Goal: Task Accomplishment & Management: Complete application form

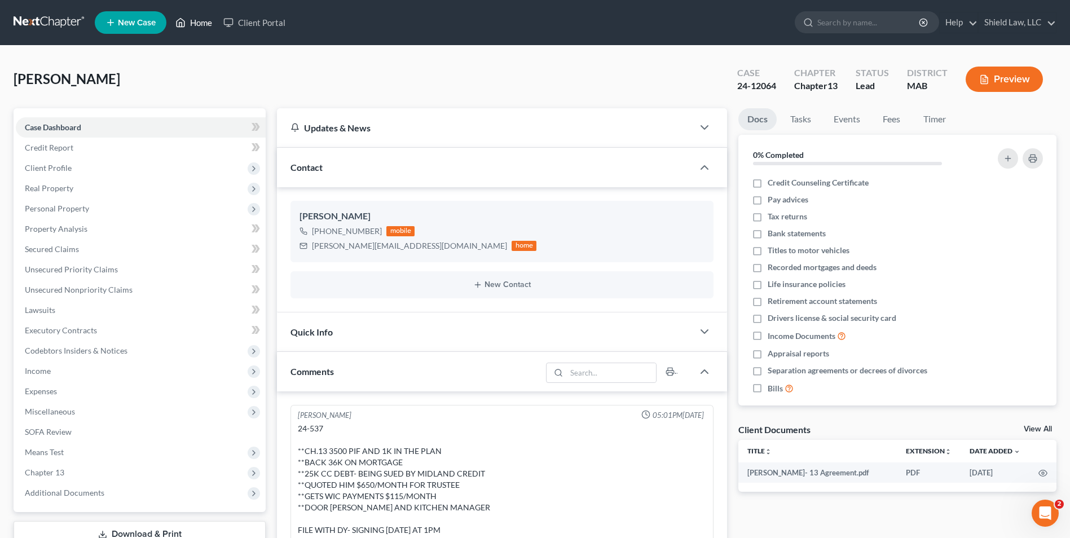
scroll to position [1122, 0]
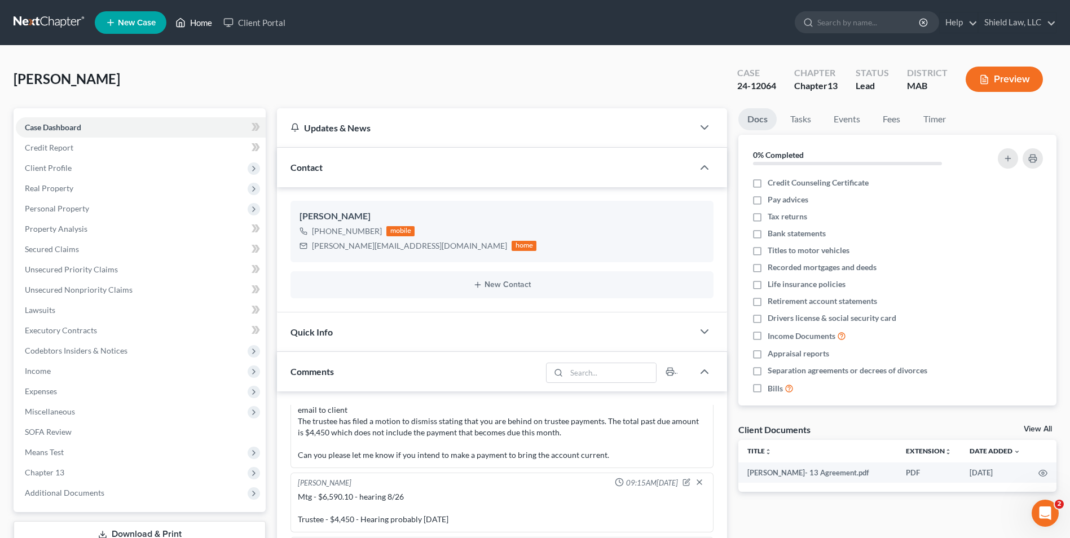
click at [190, 29] on link "Home" at bounding box center [194, 22] width 48 height 20
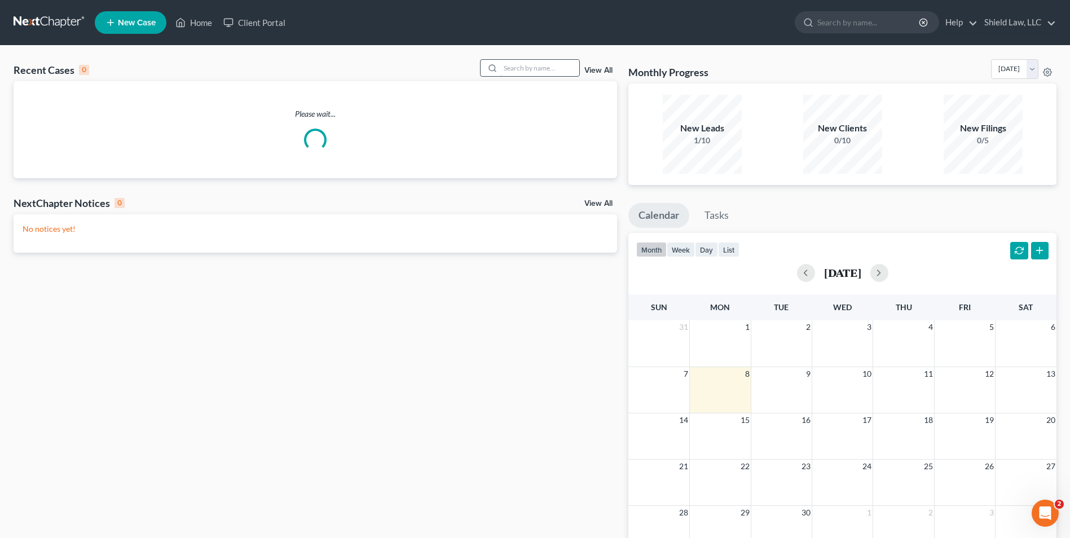
click at [519, 65] on input "search" at bounding box center [539, 68] width 79 height 16
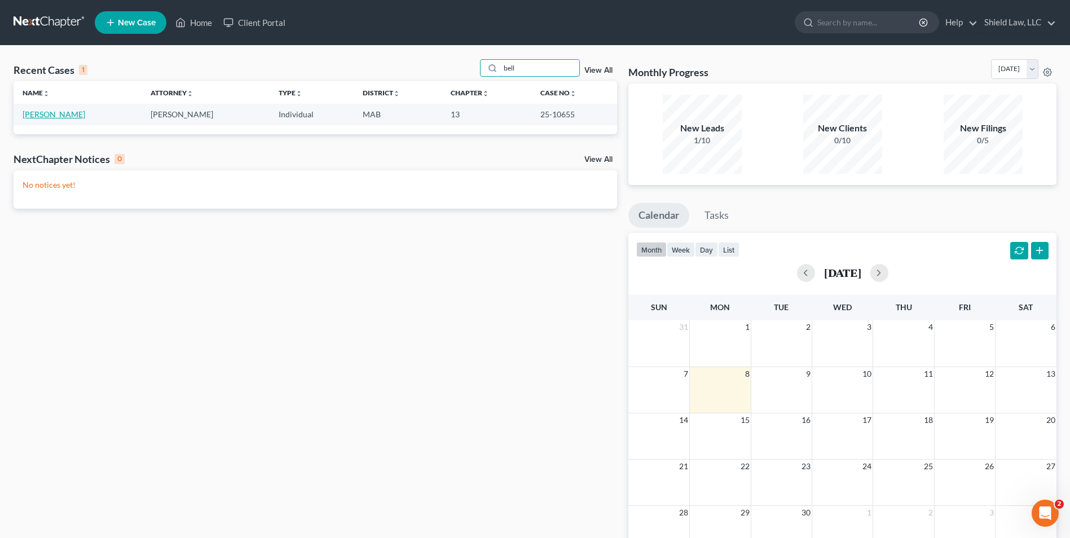
type input "bell"
click at [76, 116] on link "[PERSON_NAME]" at bounding box center [54, 114] width 63 height 10
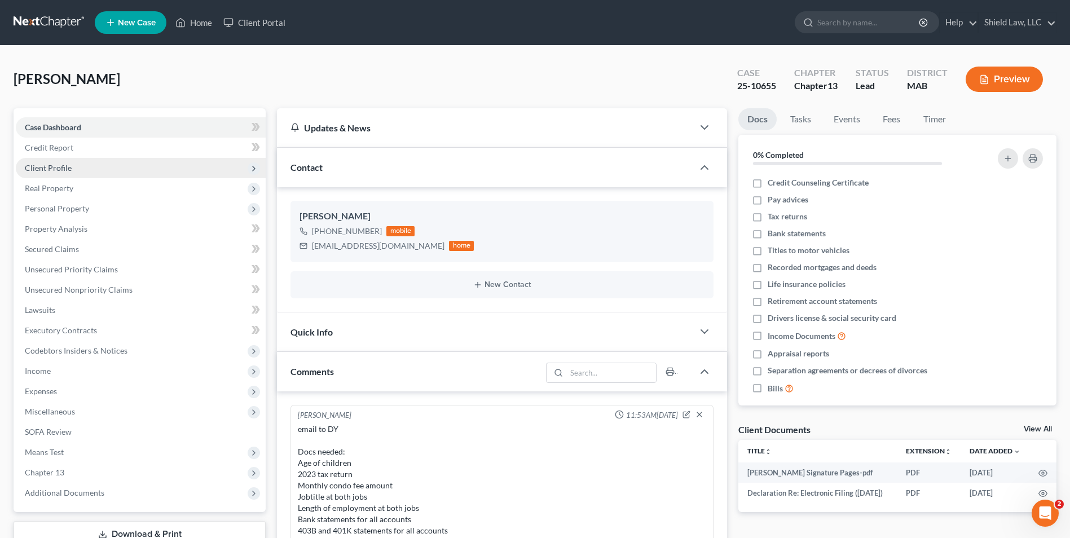
scroll to position [698, 0]
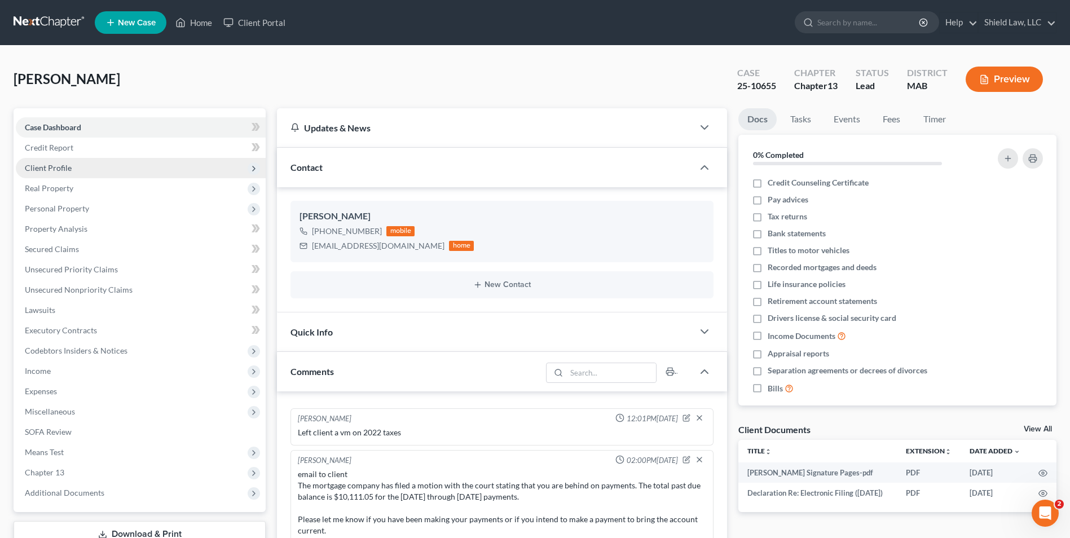
click at [88, 168] on span "Client Profile" at bounding box center [141, 168] width 250 height 20
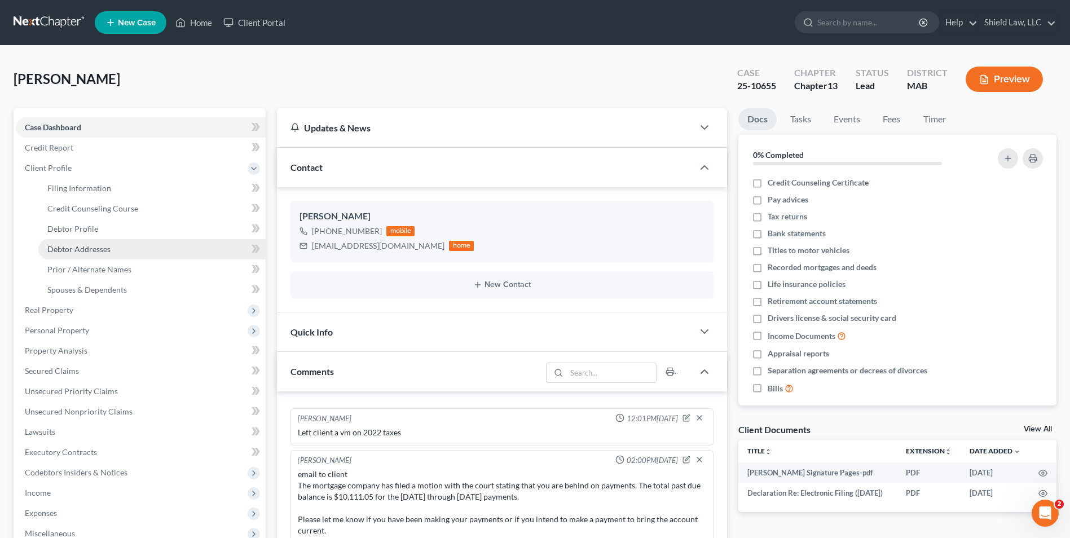
click at [99, 249] on span "Debtor Addresses" at bounding box center [78, 249] width 63 height 10
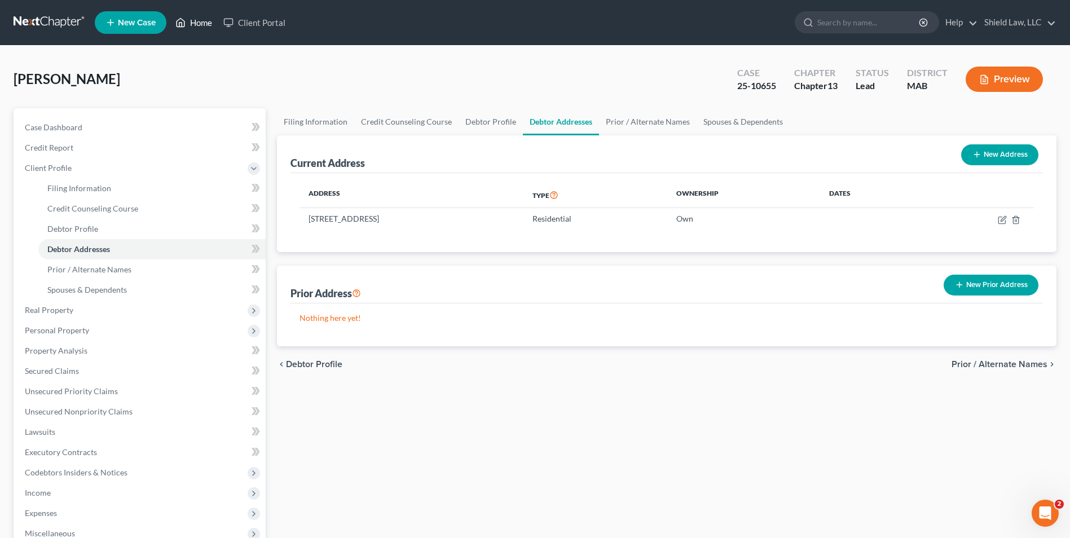
click at [178, 28] on icon at bounding box center [180, 23] width 10 height 14
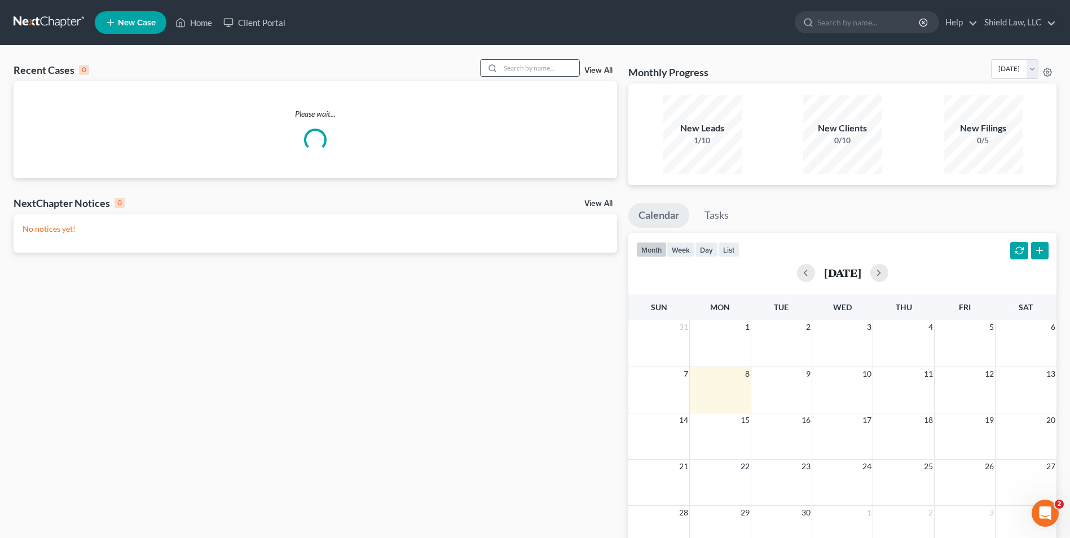
click at [530, 68] on input "search" at bounding box center [539, 68] width 79 height 16
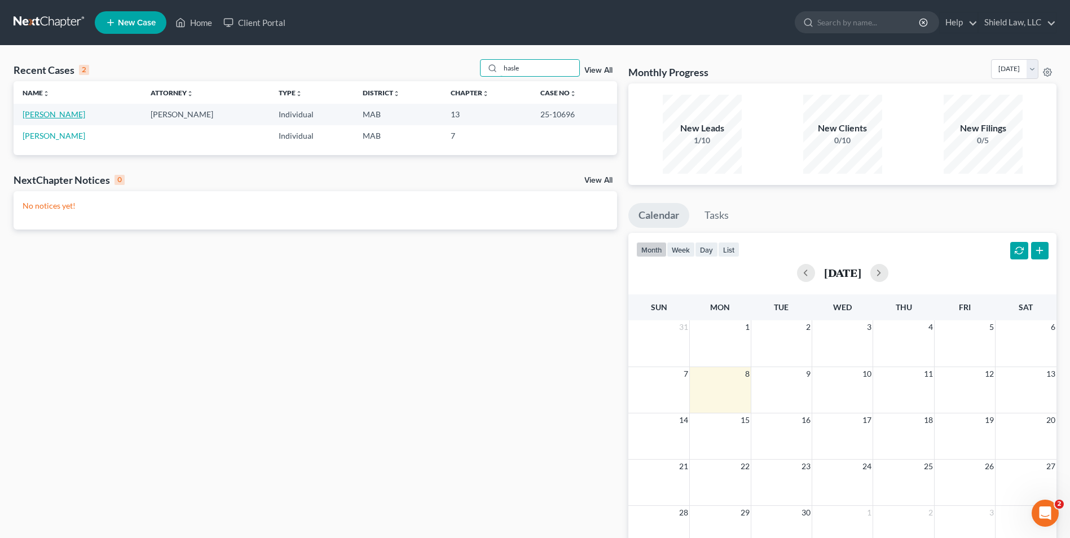
type input "hasle"
click at [56, 112] on link "[PERSON_NAME]" at bounding box center [54, 114] width 63 height 10
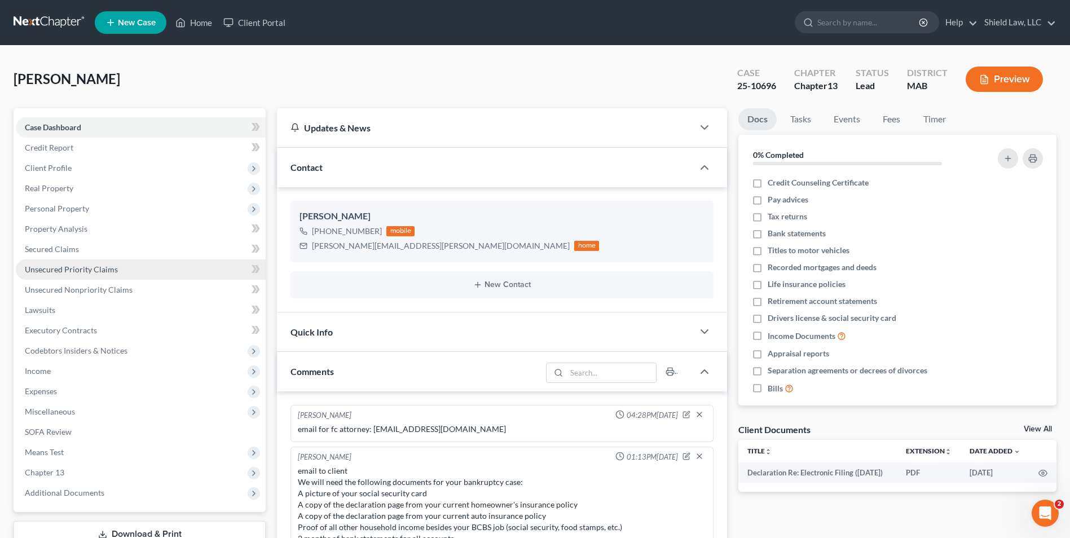
scroll to position [408, 0]
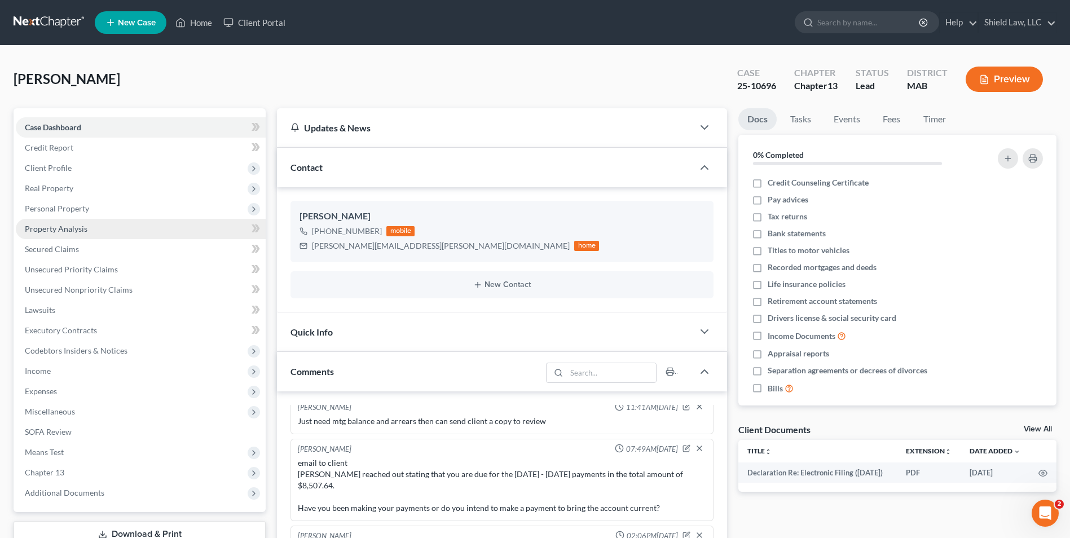
click at [84, 228] on span "Property Analysis" at bounding box center [56, 229] width 63 height 10
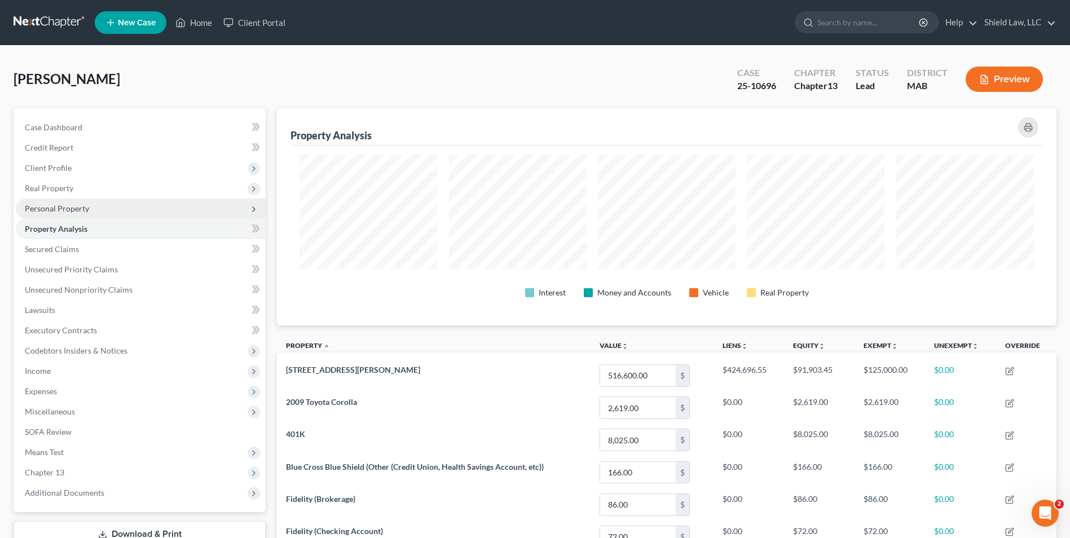
scroll to position [217, 780]
click at [92, 207] on span "Personal Property" at bounding box center [141, 209] width 250 height 20
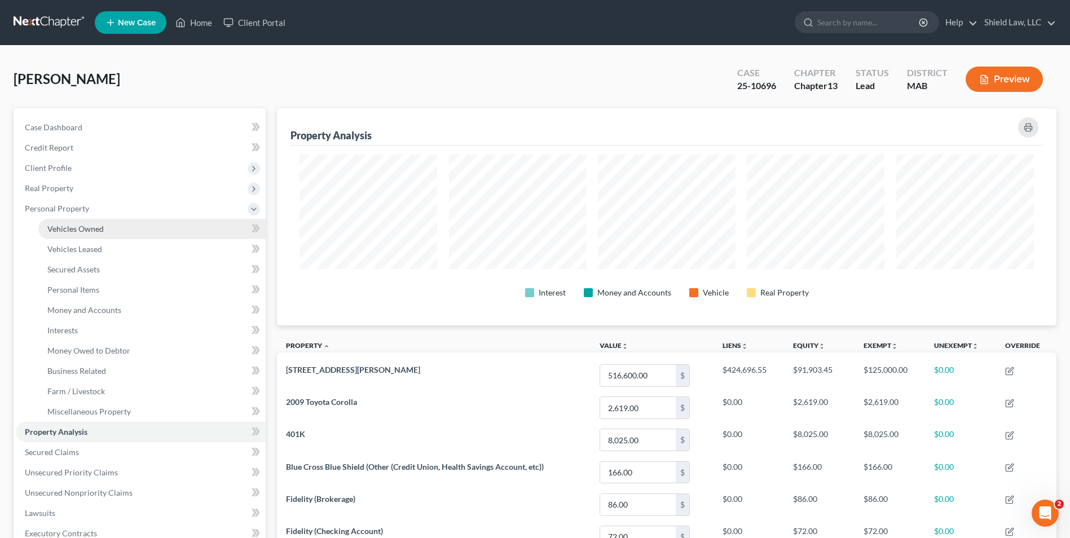
click at [95, 230] on span "Vehicles Owned" at bounding box center [75, 229] width 56 height 10
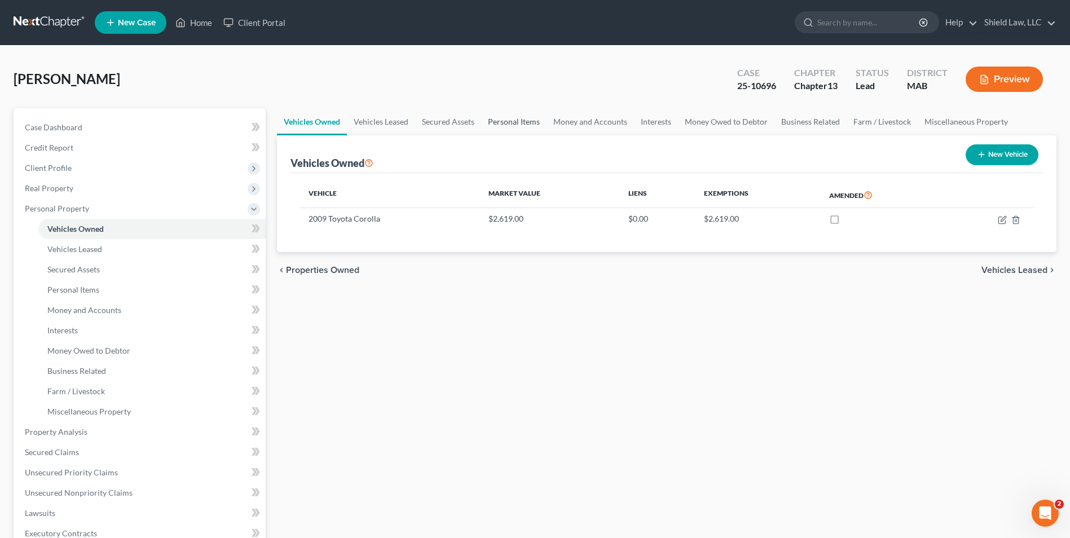
click at [528, 124] on link "Personal Items" at bounding box center [513, 121] width 65 height 27
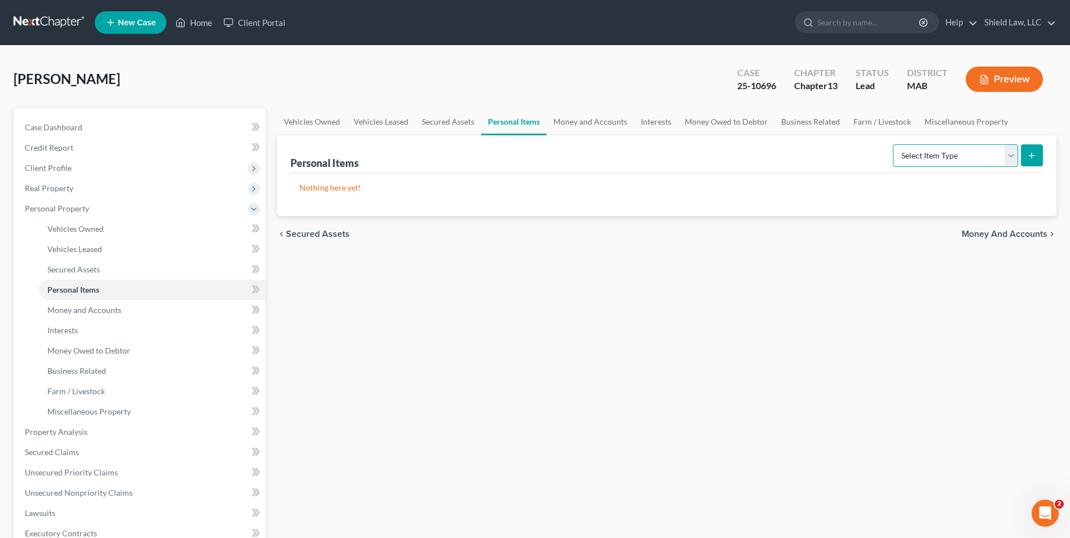
click at [1014, 161] on select "Select Item Type Clothing Collectibles Of Value Electronics Firearms Household …" at bounding box center [955, 155] width 125 height 23
select select "clothing"
click at [894, 144] on select "Select Item Type Clothing Collectibles Of Value Electronics Firearms Household …" at bounding box center [955, 155] width 125 height 23
click at [595, 123] on link "Money and Accounts" at bounding box center [590, 121] width 87 height 27
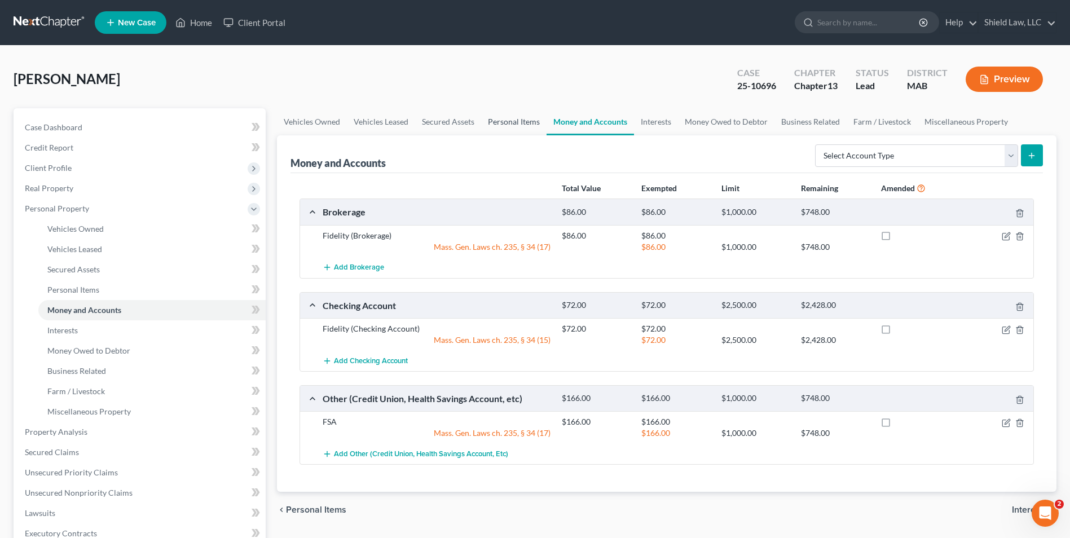
click at [511, 117] on link "Personal Items" at bounding box center [513, 121] width 65 height 27
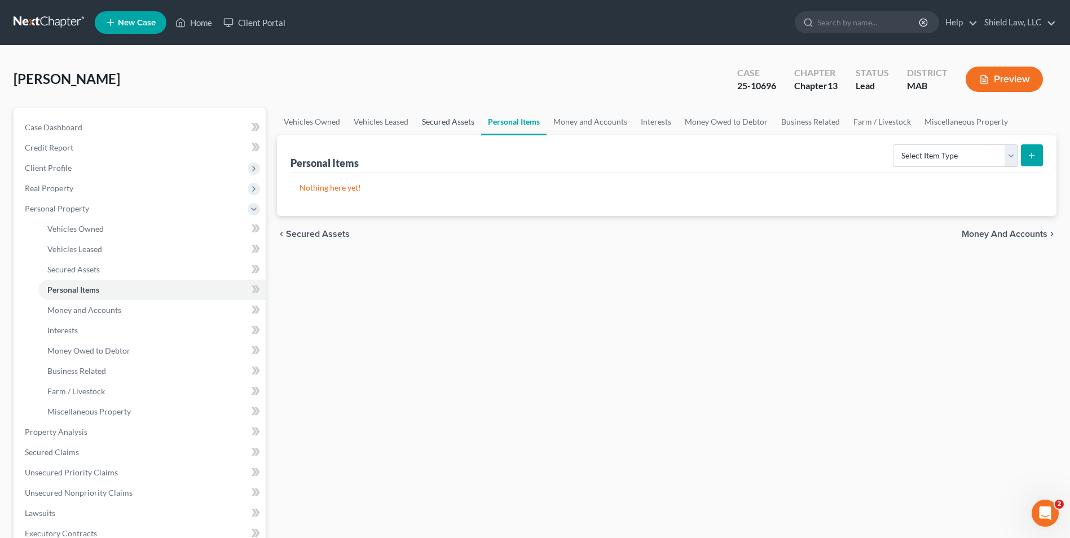
click at [443, 114] on link "Secured Assets" at bounding box center [448, 121] width 66 height 27
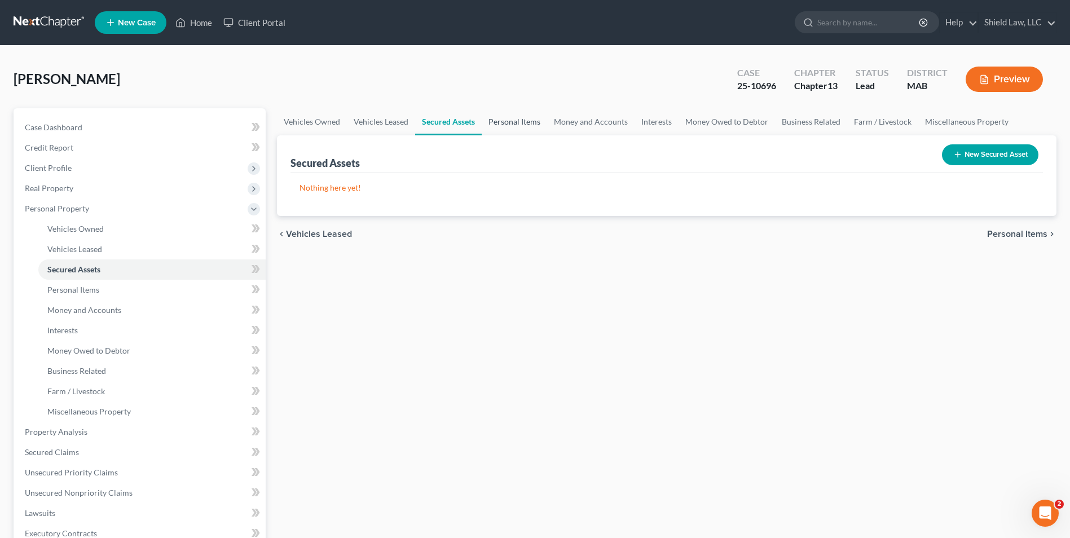
click at [499, 118] on link "Personal Items" at bounding box center [514, 121] width 65 height 27
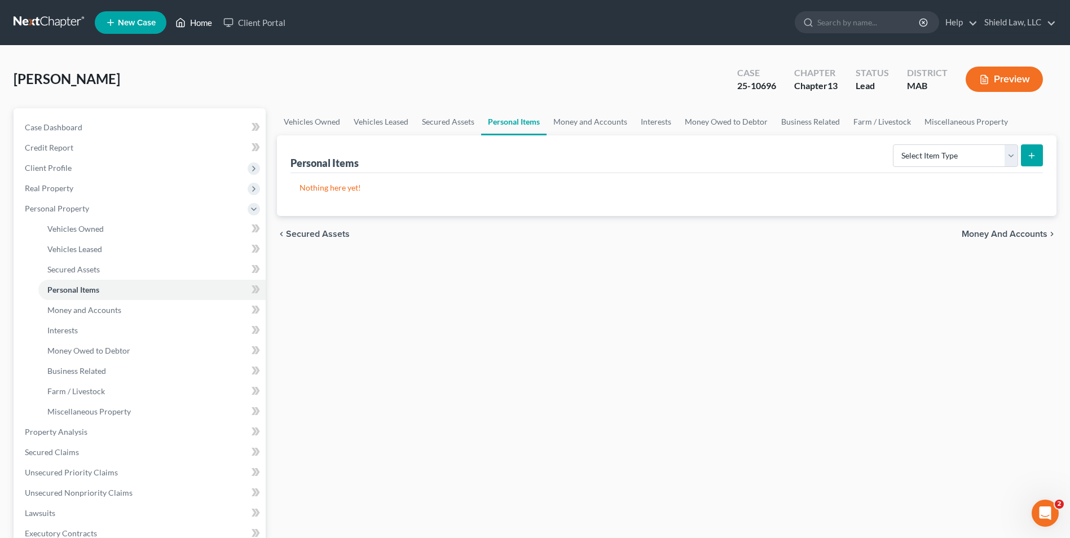
click at [196, 25] on link "Home" at bounding box center [194, 22] width 48 height 20
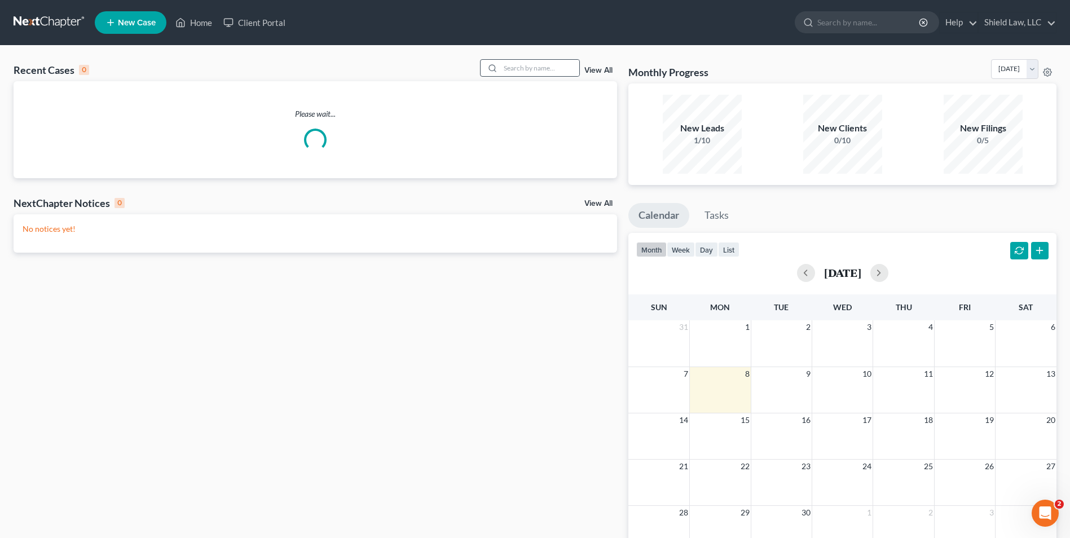
click at [499, 73] on div at bounding box center [491, 68] width 20 height 16
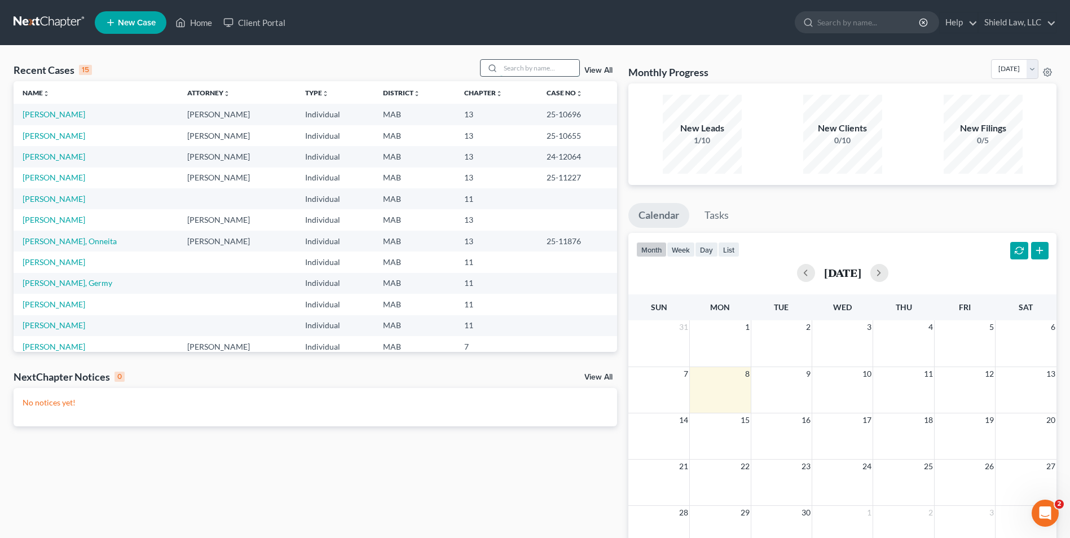
click at [507, 73] on input "search" at bounding box center [539, 68] width 79 height 16
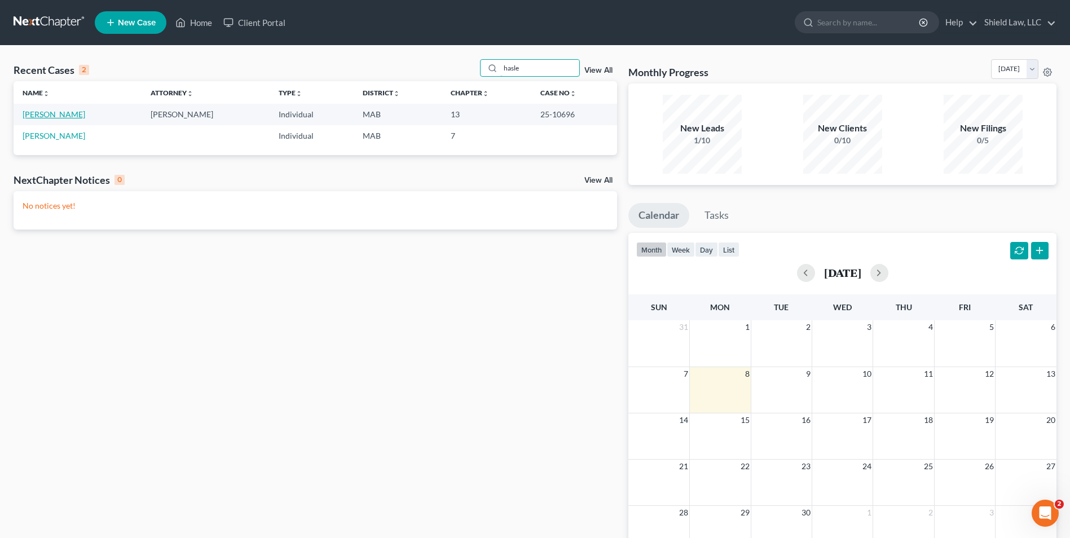
type input "hasle"
click at [61, 113] on link "[PERSON_NAME]" at bounding box center [54, 114] width 63 height 10
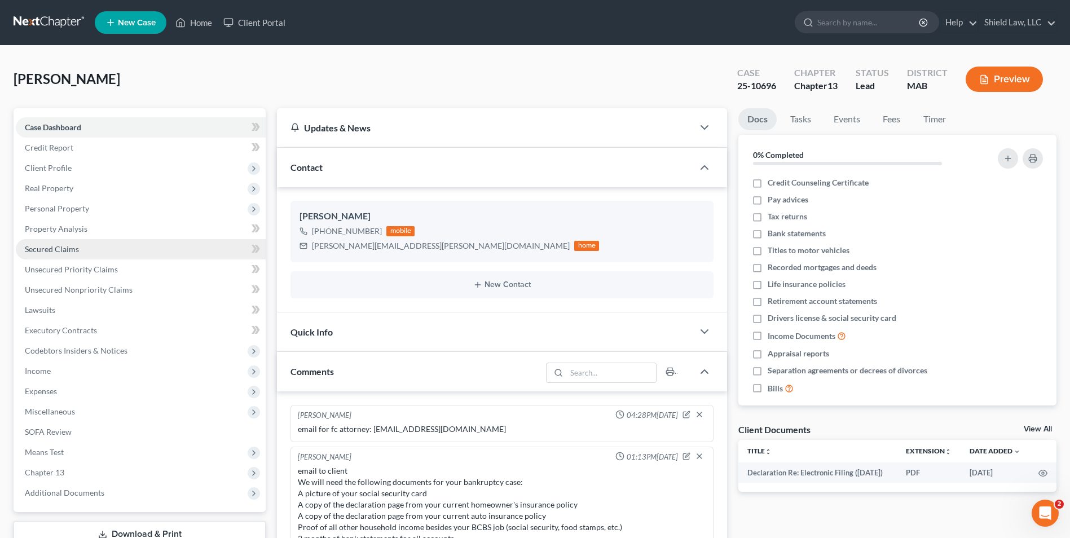
scroll to position [408, 0]
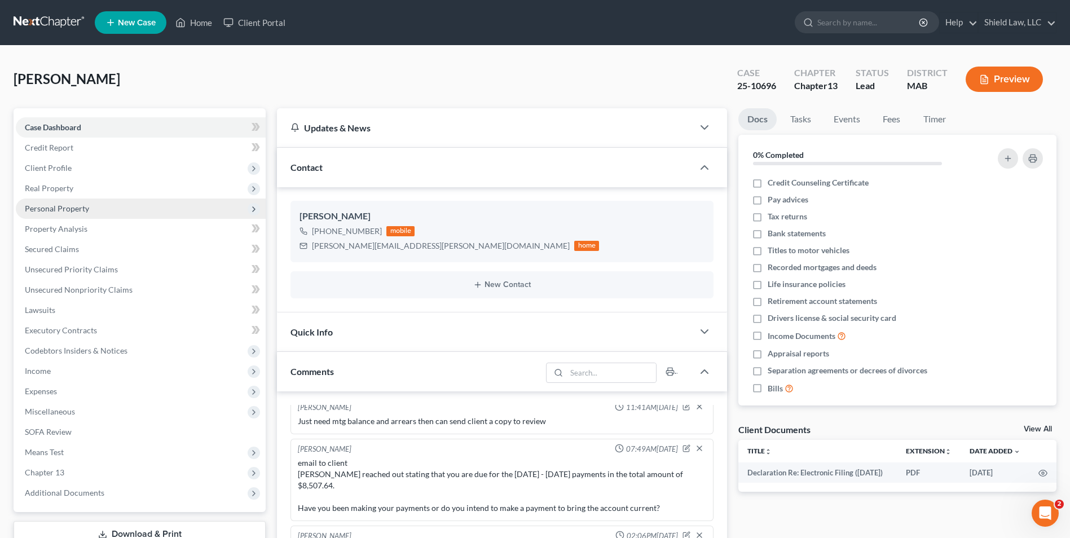
click at [98, 210] on span "Personal Property" at bounding box center [141, 209] width 250 height 20
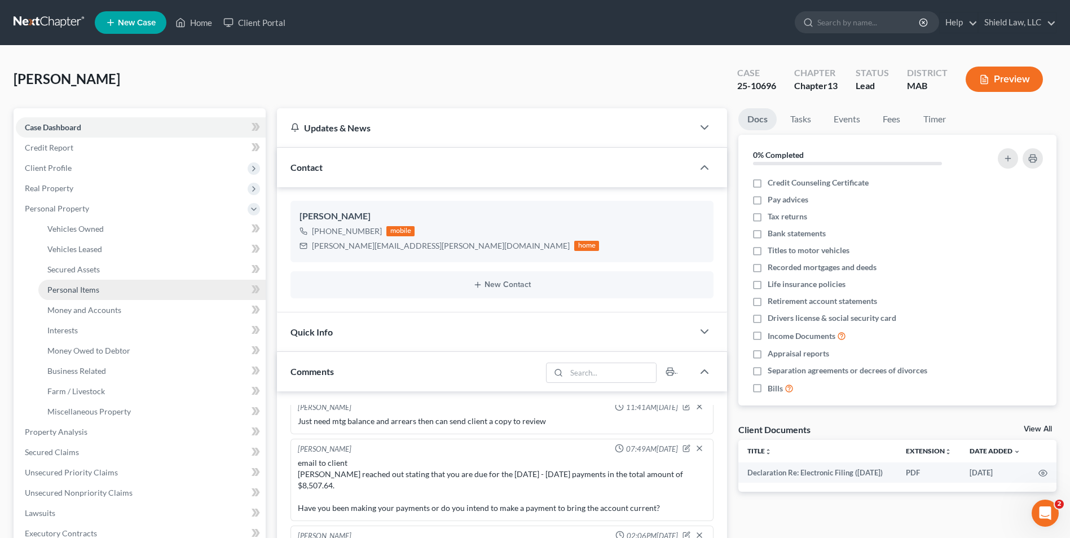
click at [115, 291] on link "Personal Items" at bounding box center [151, 290] width 227 height 20
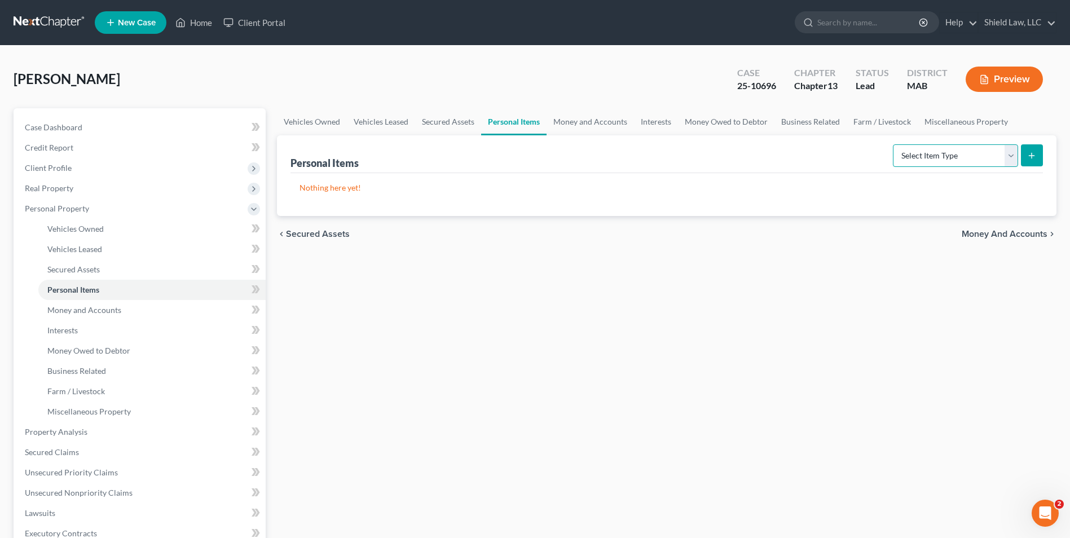
click at [966, 150] on select "Select Item Type Clothing Collectibles Of Value Electronics Firearms Household …" at bounding box center [955, 155] width 125 height 23
select select "clothing"
click at [894, 144] on select "Select Item Type Clothing Collectibles Of Value Electronics Firearms Household …" at bounding box center [955, 155] width 125 height 23
click at [1026, 160] on button "submit" at bounding box center [1032, 155] width 22 height 22
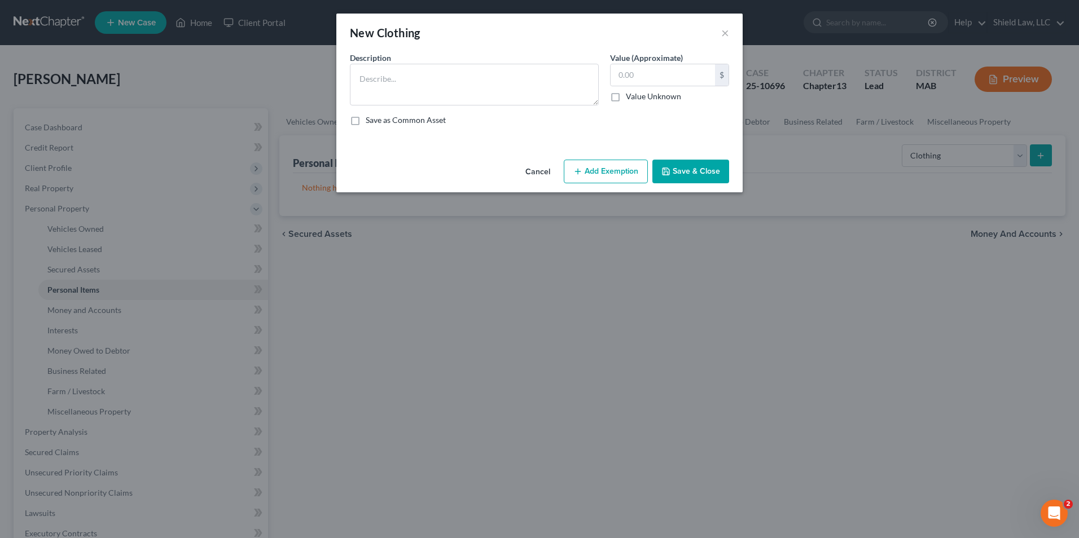
click at [622, 175] on button "Add Exemption" at bounding box center [606, 172] width 84 height 24
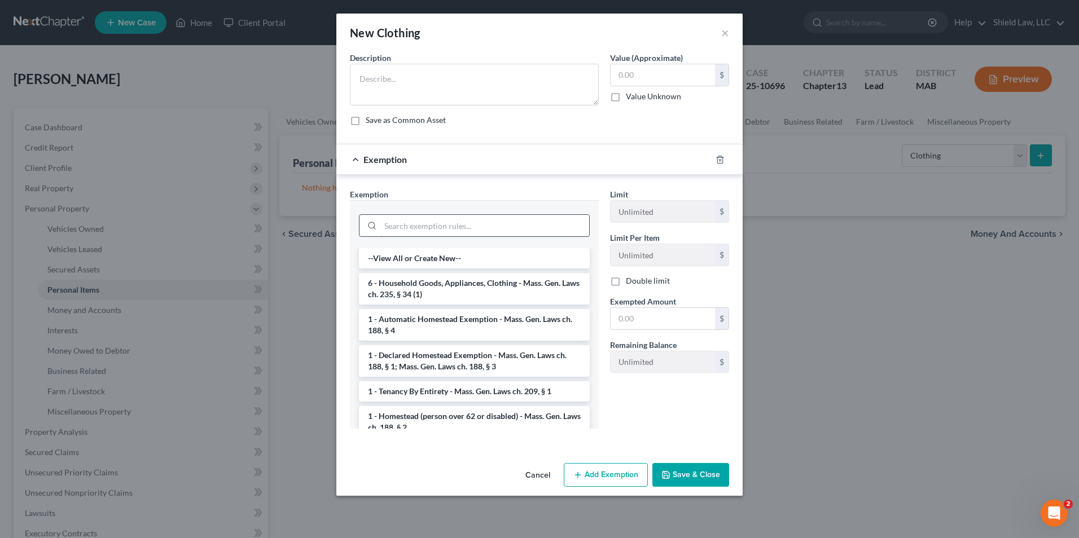
click at [482, 226] on input "search" at bounding box center [484, 225] width 209 height 21
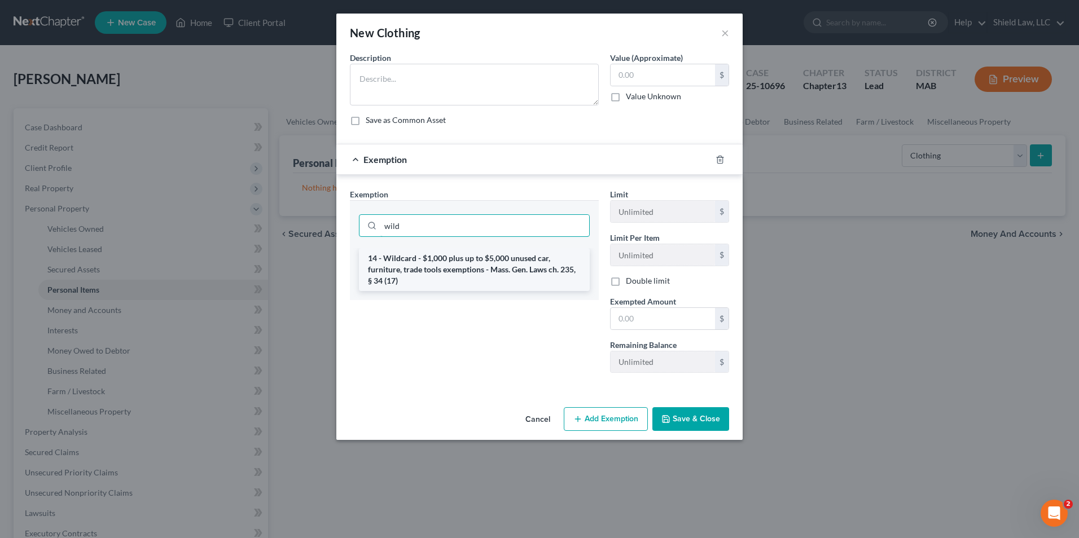
type input "wild"
click at [465, 261] on li "14 - Wildcard - $1,000 plus up to $5,000 unused car, furniture, trade tools exe…" at bounding box center [474, 269] width 231 height 43
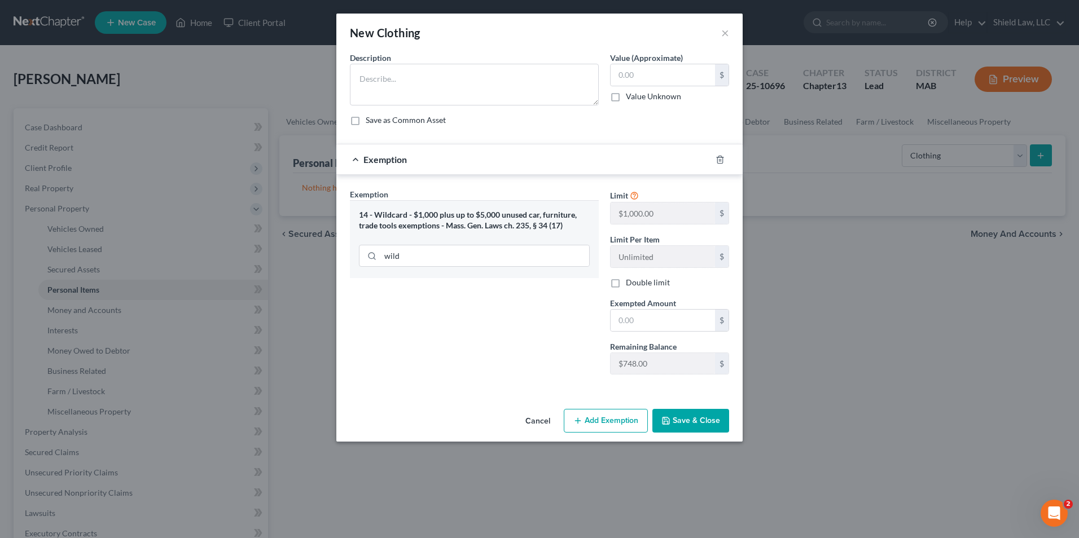
click at [533, 416] on button "Cancel" at bounding box center [537, 421] width 43 height 23
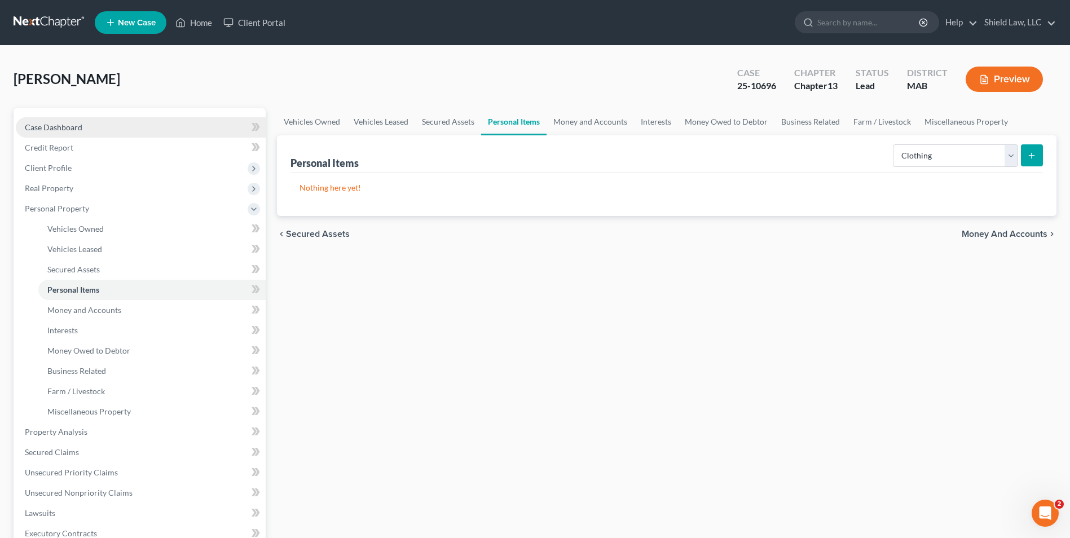
click at [55, 117] on link "Case Dashboard" at bounding box center [141, 127] width 250 height 20
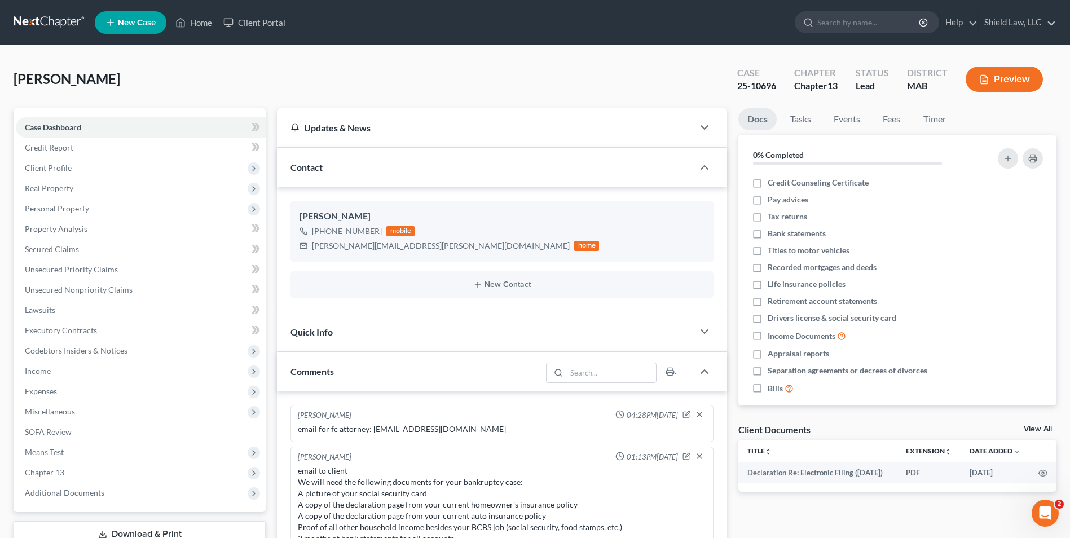
scroll to position [408, 0]
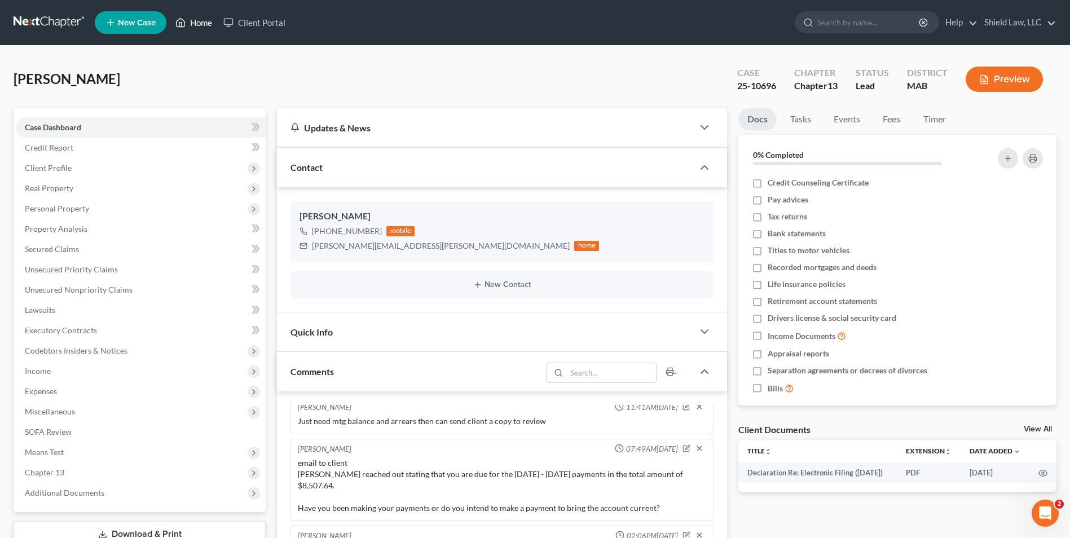
drag, startPoint x: 199, startPoint y: 19, endPoint x: 217, endPoint y: 21, distance: 18.7
click at [199, 19] on link "Home" at bounding box center [194, 22] width 48 height 20
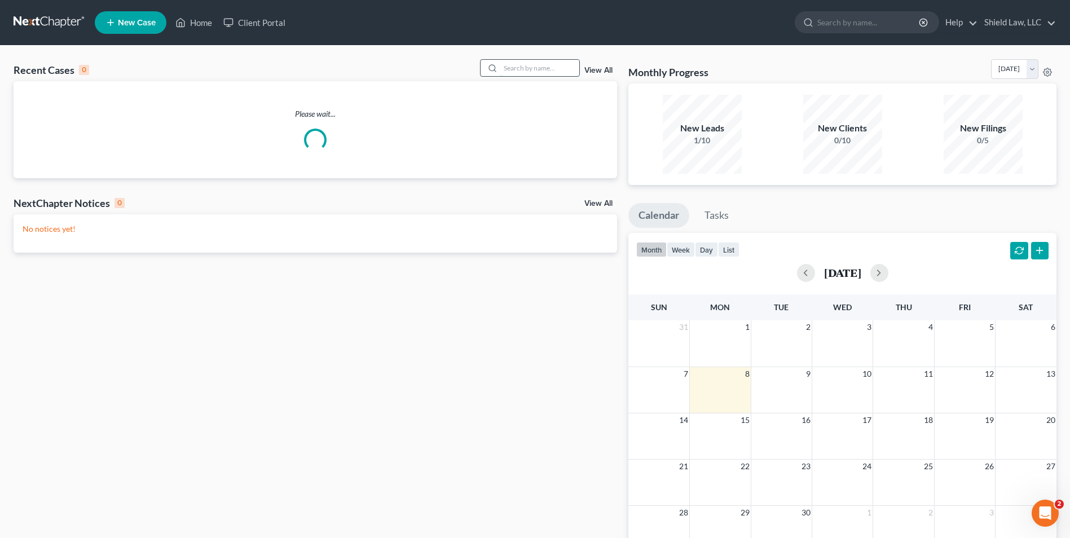
click at [548, 61] on input "search" at bounding box center [539, 68] width 79 height 16
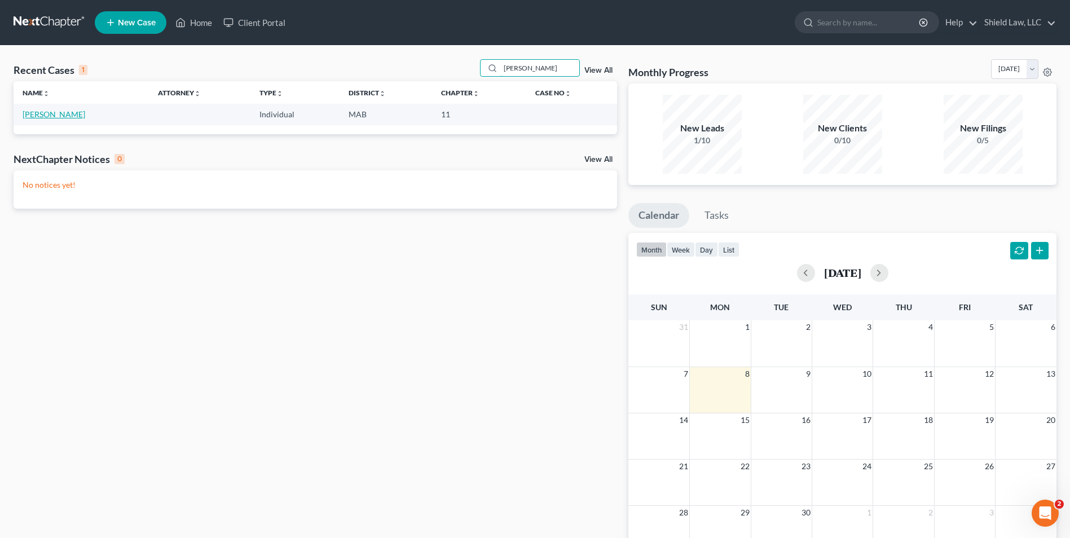
type input "[PERSON_NAME]"
click at [49, 113] on link "[PERSON_NAME]" at bounding box center [54, 114] width 63 height 10
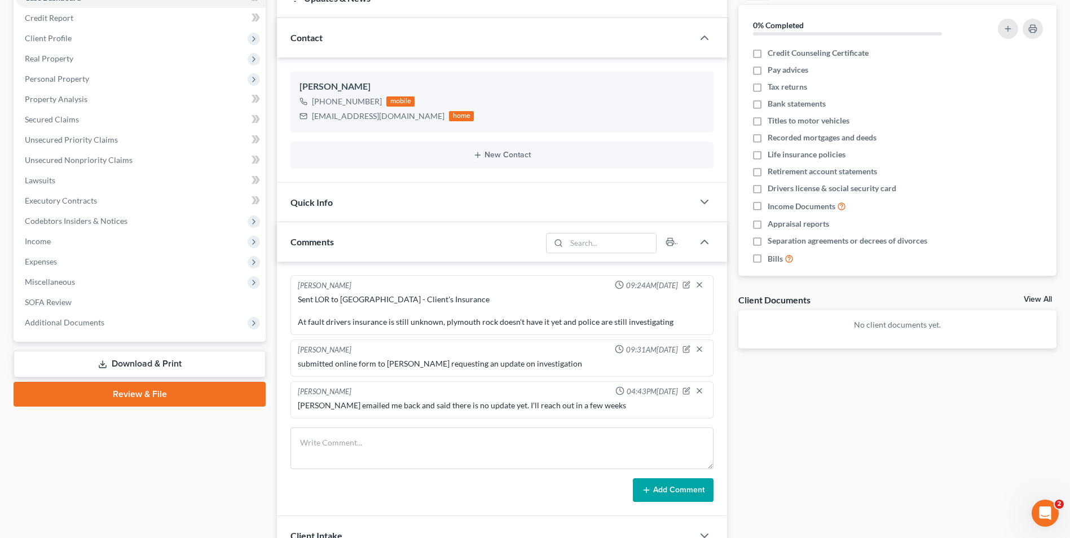
scroll to position [130, 0]
